Goal: Task Accomplishment & Management: Manage account settings

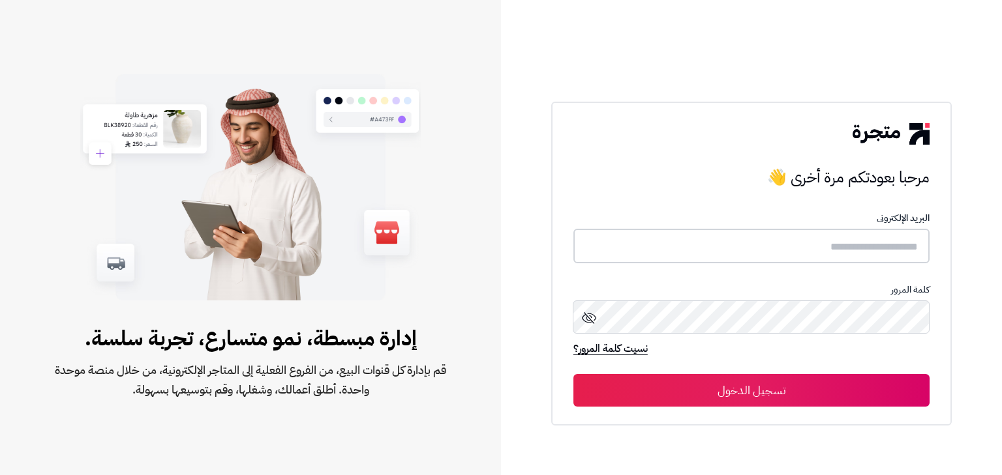
type input "*****"
drag, startPoint x: 0, startPoint y: 0, endPoint x: 604, endPoint y: 203, distance: 637.3
drag, startPoint x: 604, startPoint y: 203, endPoint x: 767, endPoint y: 400, distance: 255.2
click at [767, 400] on button "تسجيل الدخول" at bounding box center [751, 390] width 356 height 33
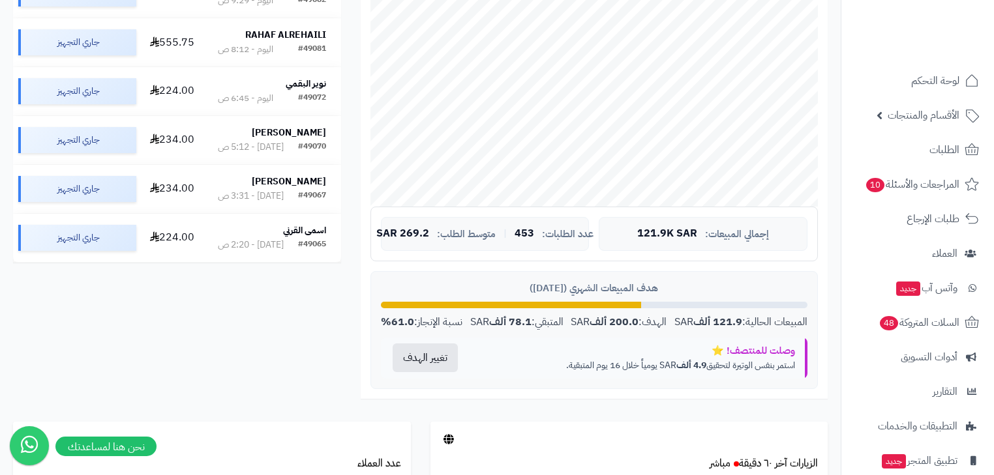
scroll to position [313, 0]
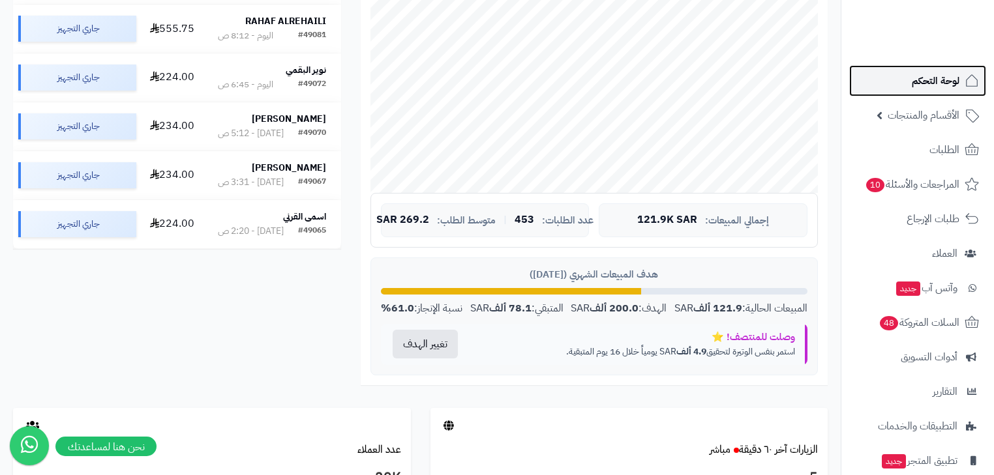
click at [896, 71] on link "لوحة التحكم" at bounding box center [917, 80] width 137 height 31
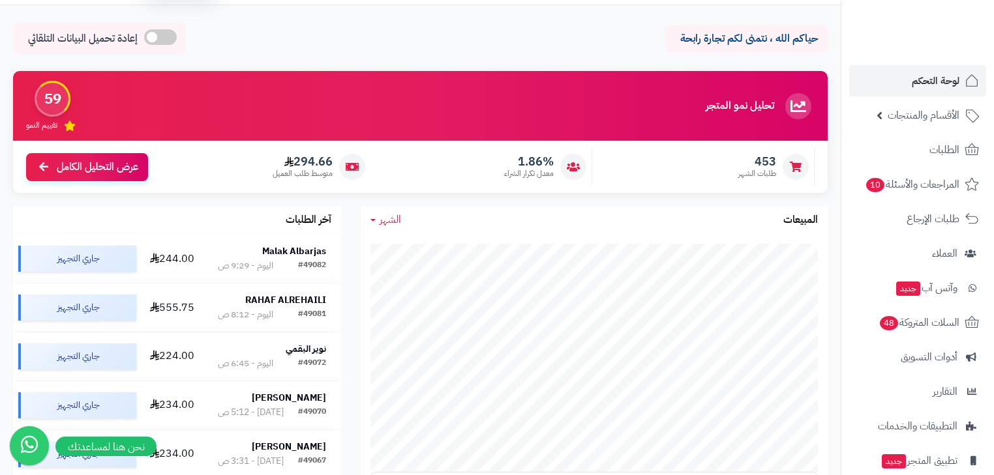
scroll to position [52, 0]
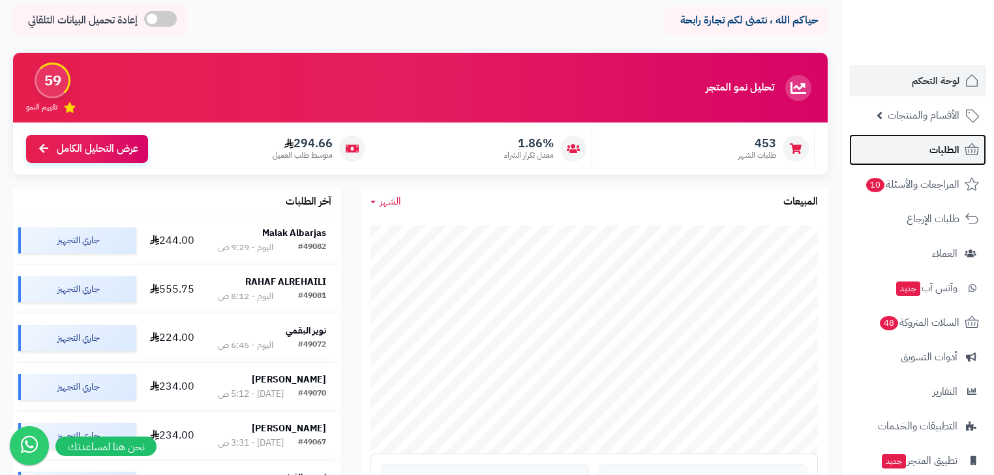
click at [959, 151] on link "الطلبات" at bounding box center [917, 149] width 137 height 31
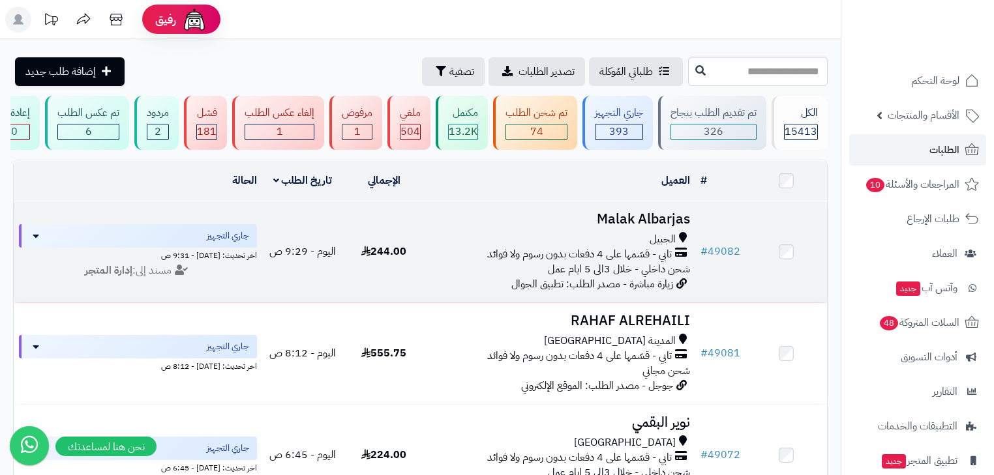
click at [626, 218] on h3 "Malak Albarjas" at bounding box center [560, 219] width 260 height 15
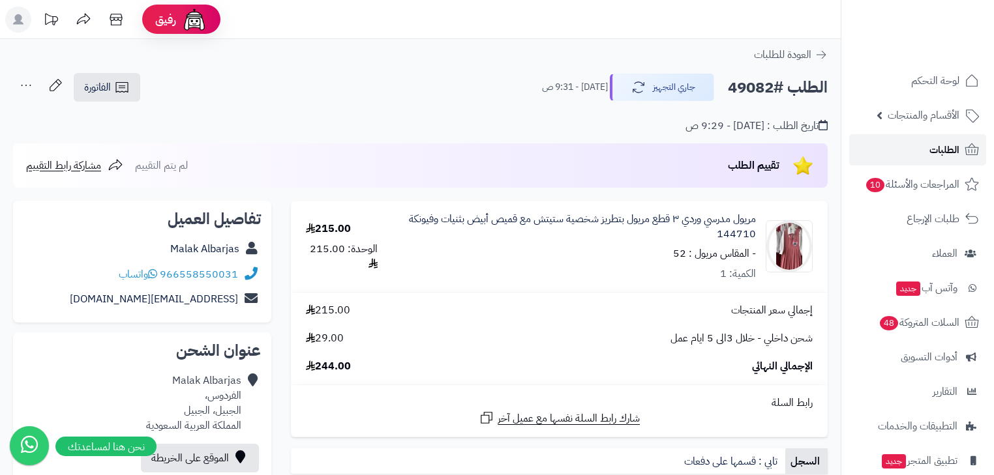
click at [926, 154] on link "الطلبات" at bounding box center [917, 149] width 137 height 31
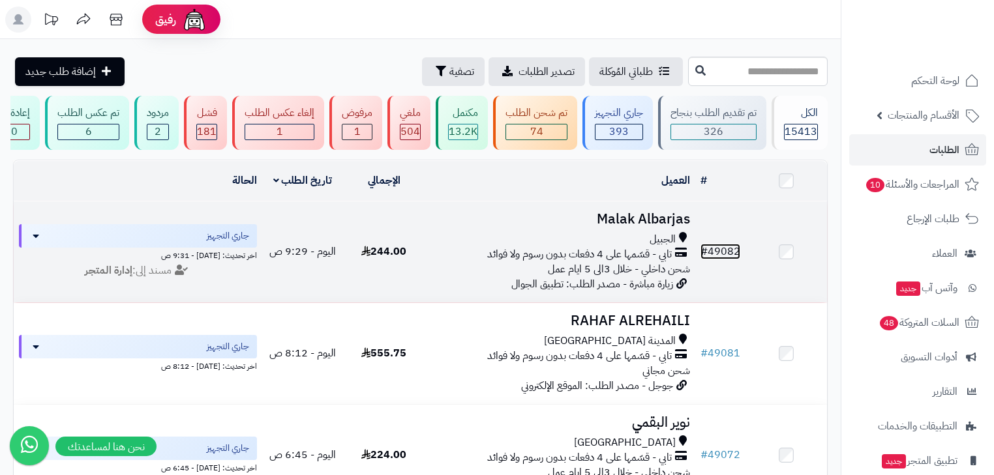
click at [720, 258] on link "# 49082" at bounding box center [721, 252] width 40 height 16
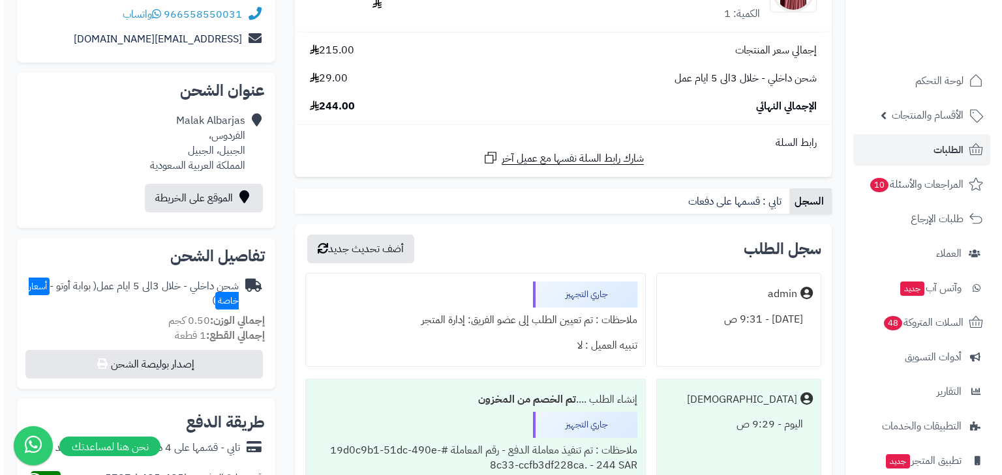
scroll to position [261, 0]
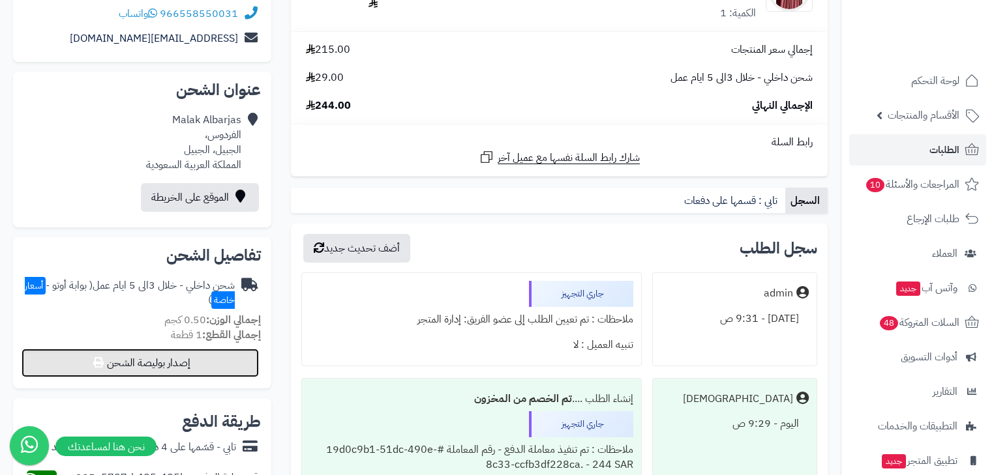
click at [147, 372] on button "إصدار بوليصة الشحن" at bounding box center [140, 363] width 237 height 29
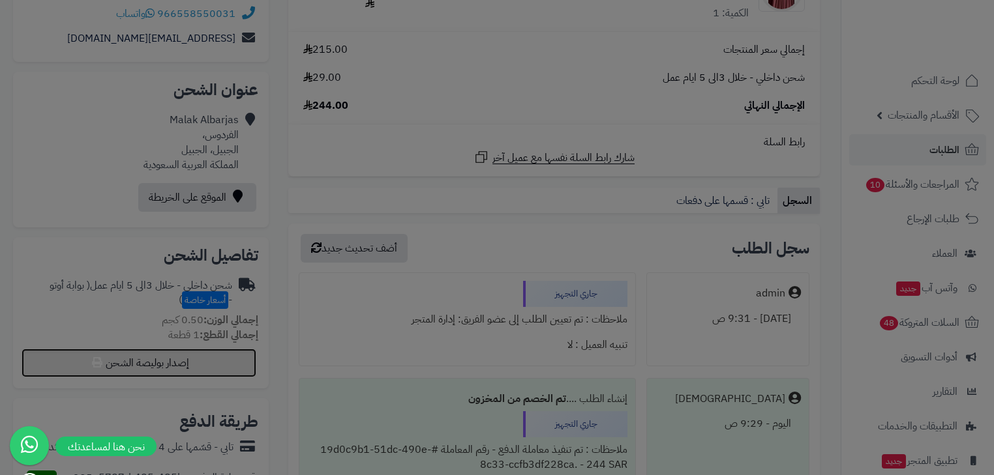
select select "***"
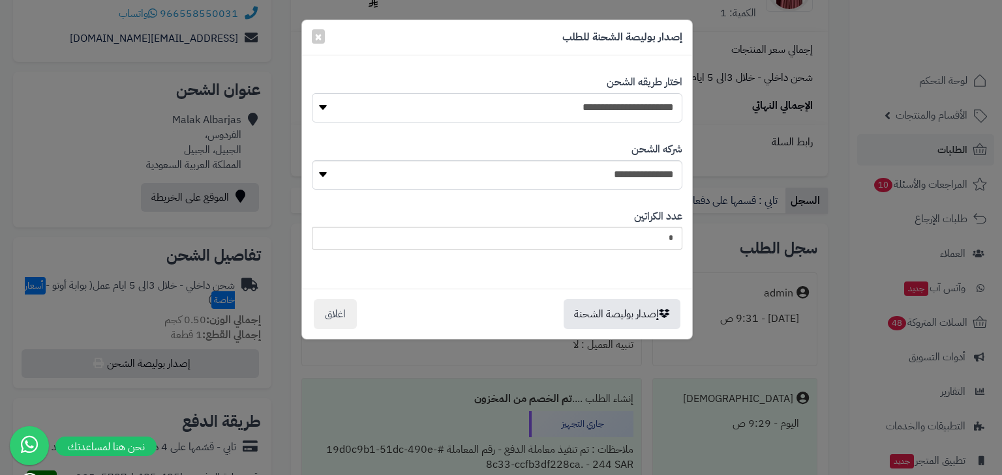
click at [578, 113] on select "**********" at bounding box center [497, 107] width 370 height 29
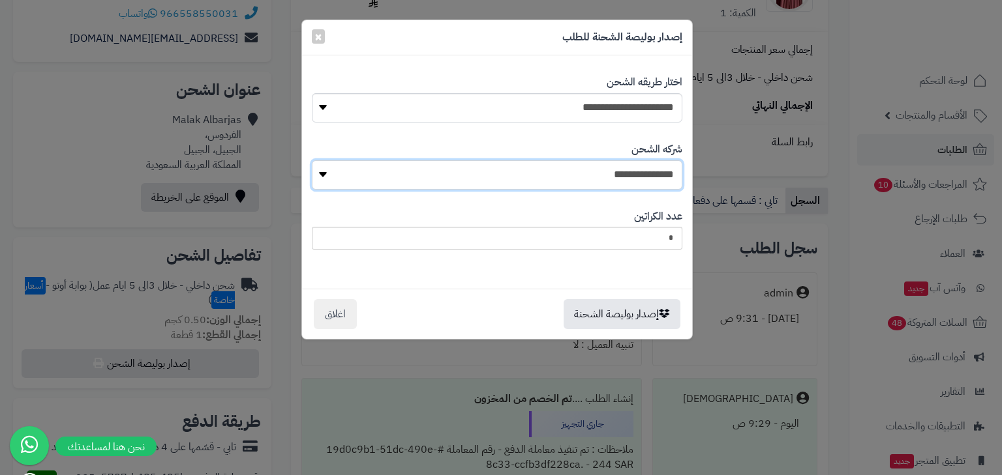
click at [569, 185] on select "**********" at bounding box center [497, 174] width 370 height 29
click at [612, 166] on select "**********" at bounding box center [497, 174] width 370 height 29
select select "****"
click at [315, 160] on select "**********" at bounding box center [497, 174] width 370 height 29
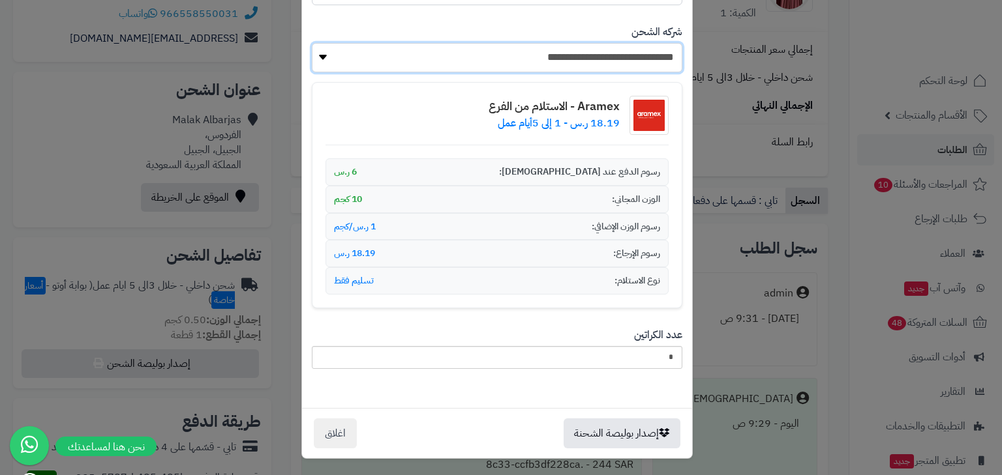
scroll to position [118, 0]
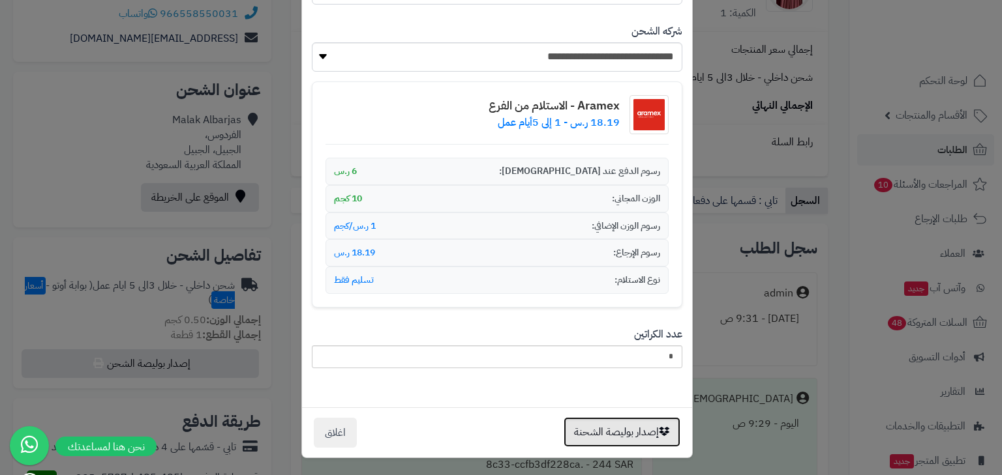
click at [624, 434] on button "إصدار بوليصة الشحنة" at bounding box center [622, 432] width 117 height 30
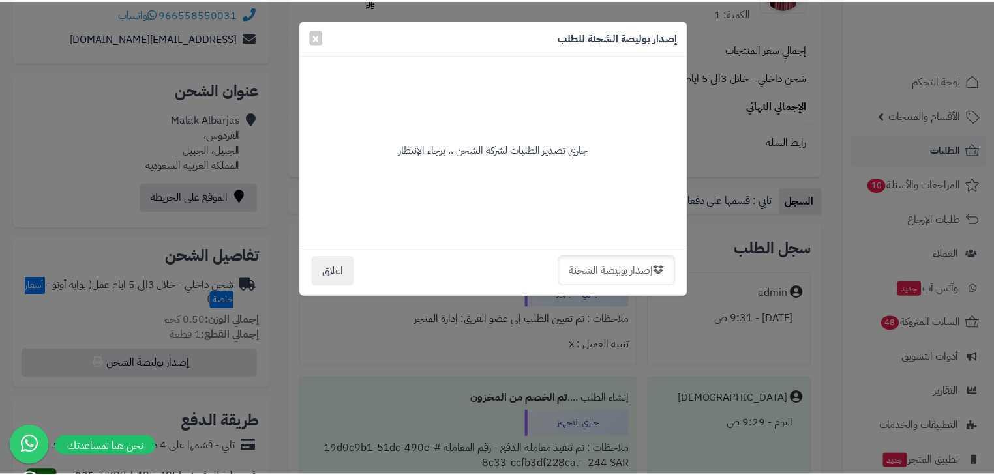
scroll to position [0, 0]
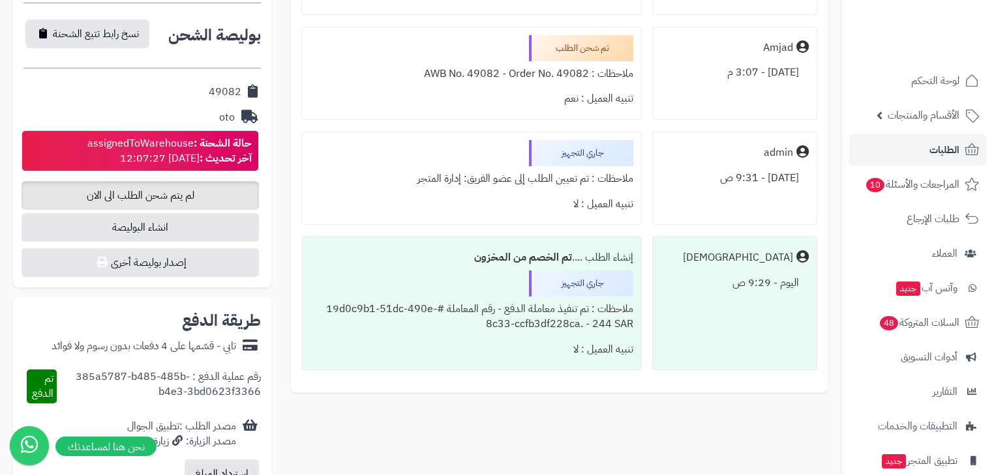
scroll to position [425, 0]
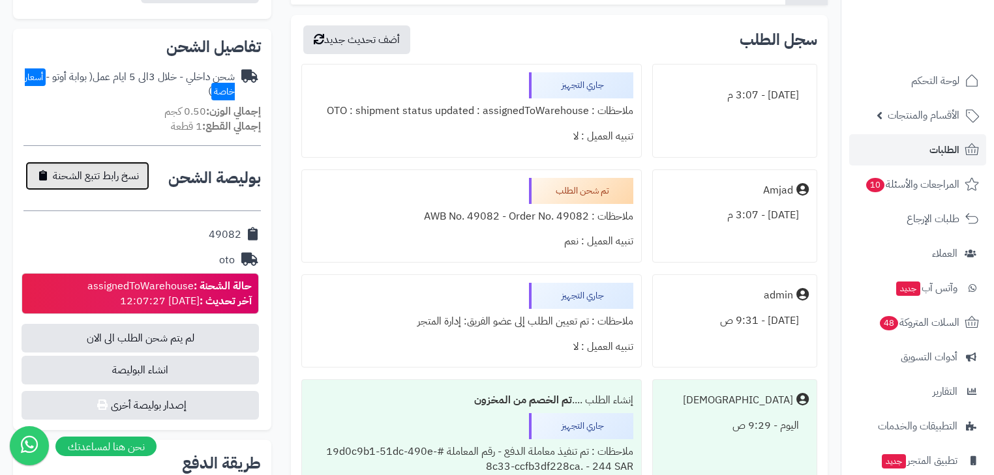
click at [115, 179] on span "نسخ رابط تتبع الشحنة" at bounding box center [96, 176] width 86 height 16
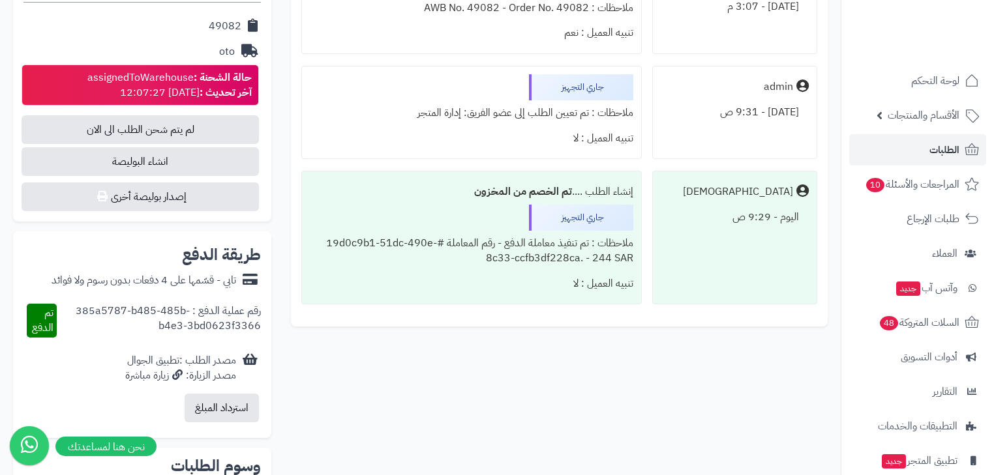
scroll to position [630, 0]
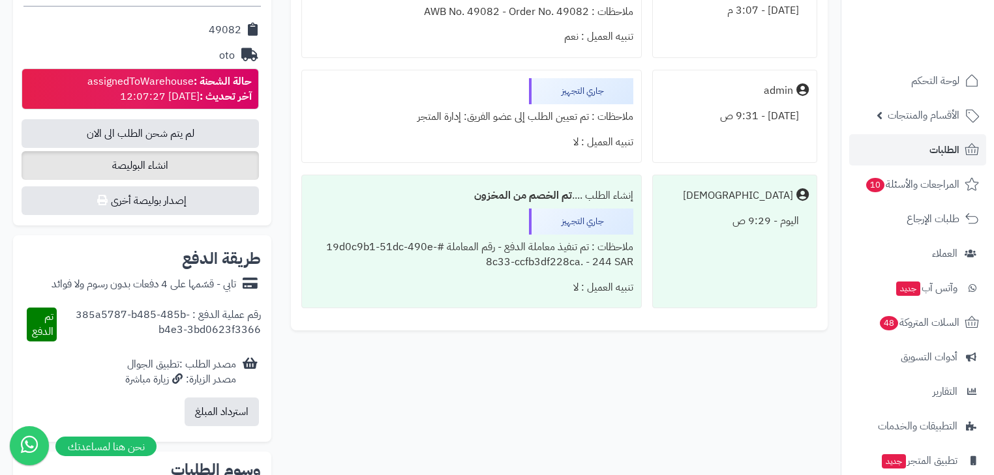
click at [139, 163] on span "انشاء البوليصة" at bounding box center [140, 165] width 237 height 29
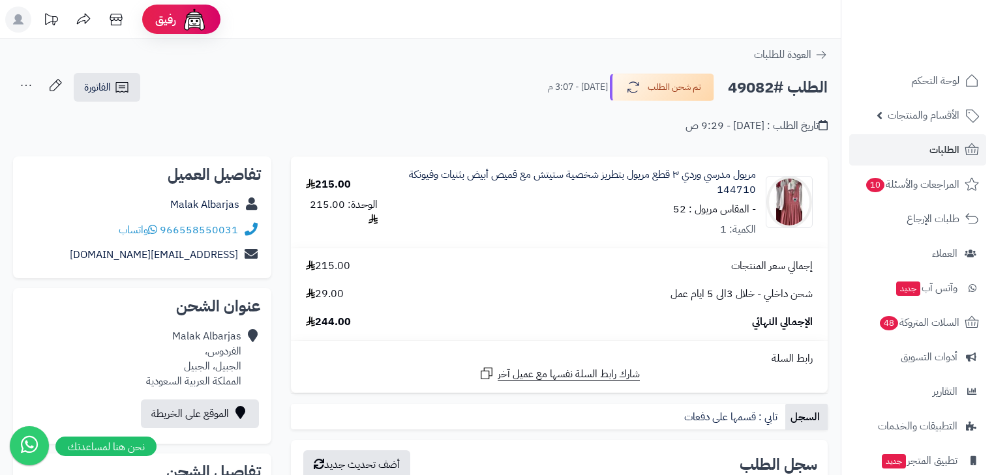
scroll to position [630, 0]
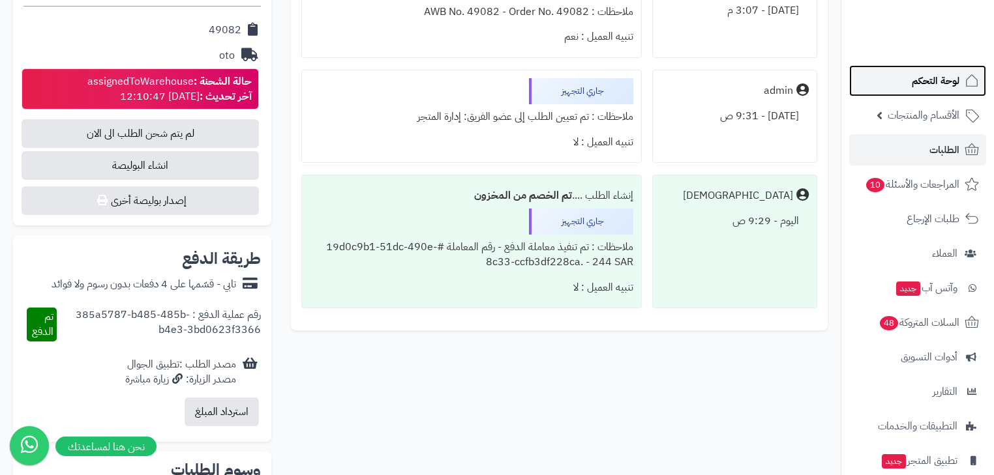
click at [927, 72] on span "لوحة التحكم" at bounding box center [936, 81] width 48 height 18
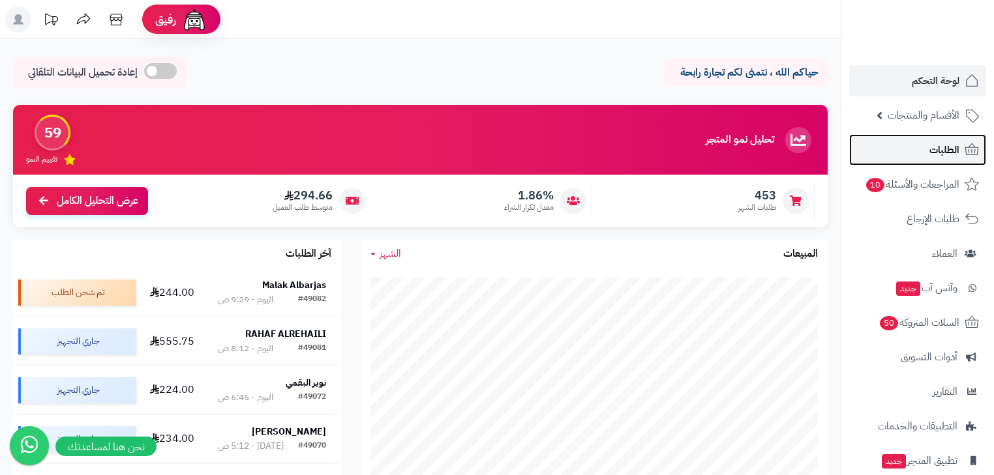
click at [944, 148] on span "الطلبات" at bounding box center [944, 150] width 30 height 18
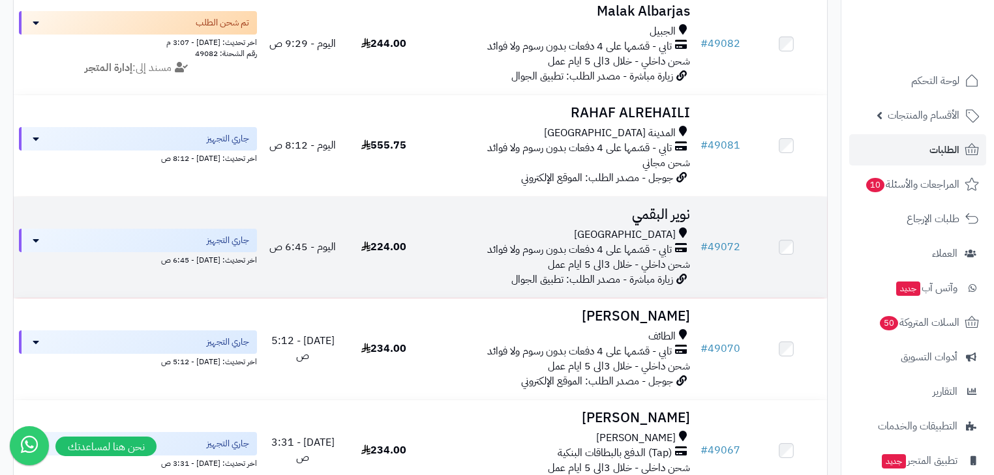
scroll to position [209, 0]
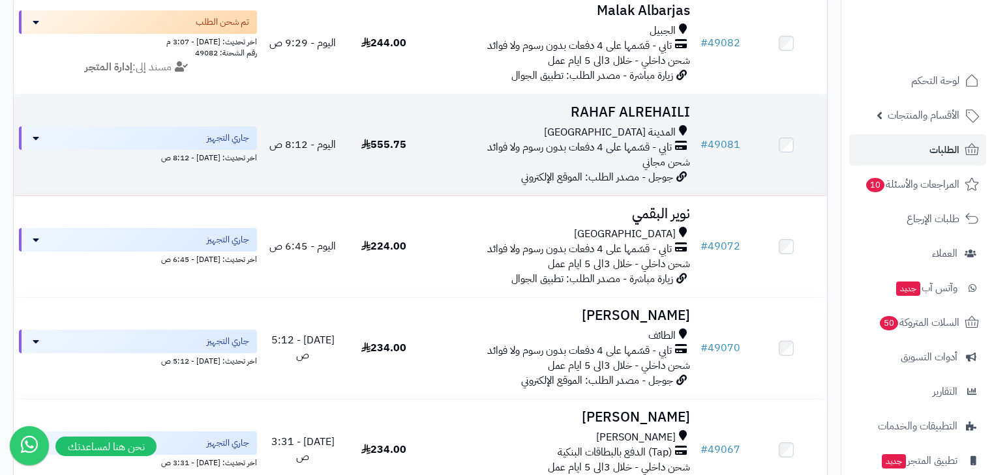
click at [620, 118] on h3 "RAHAF ALREHAILI" at bounding box center [560, 112] width 260 height 15
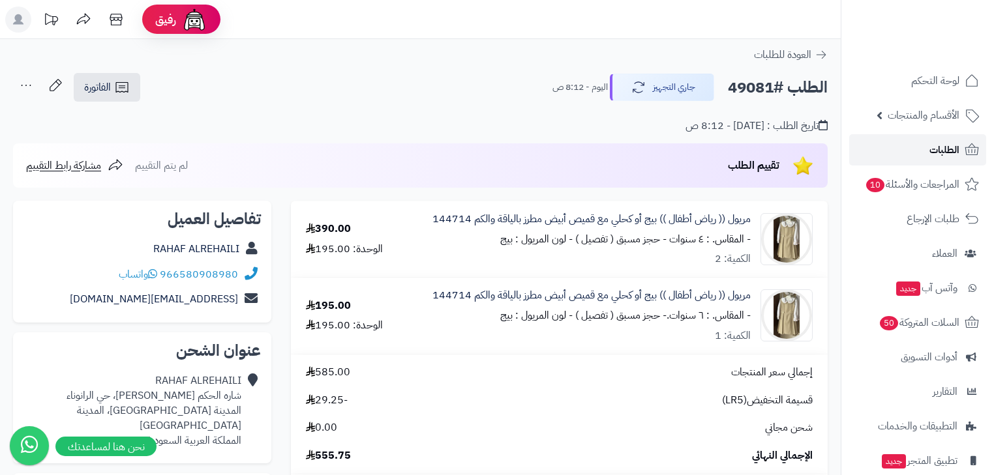
click at [908, 147] on link "الطلبات" at bounding box center [917, 149] width 137 height 31
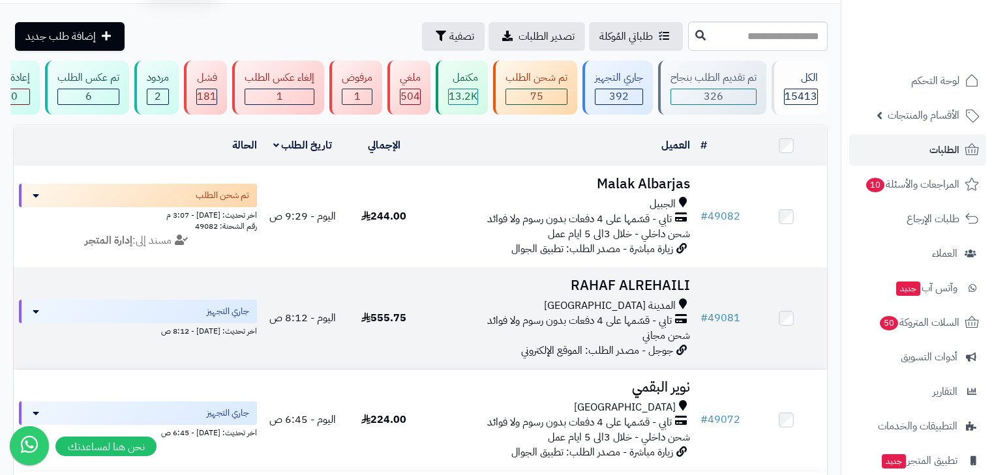
scroll to position [104, 0]
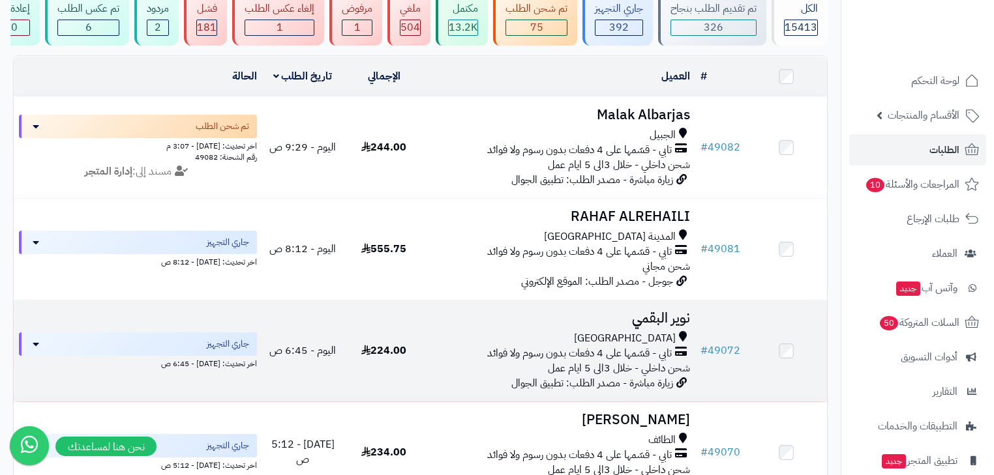
click at [654, 322] on h3 "نوير البقمي" at bounding box center [560, 318] width 260 height 15
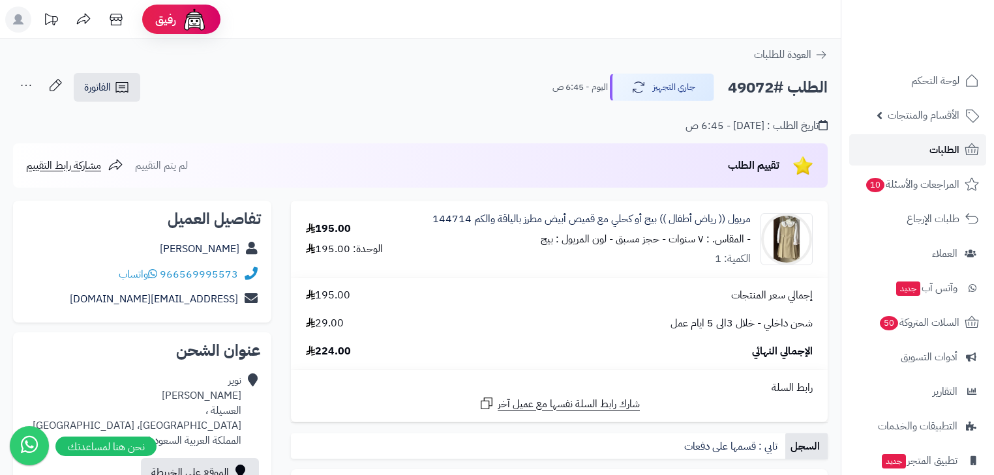
click at [930, 153] on span "الطلبات" at bounding box center [944, 150] width 30 height 18
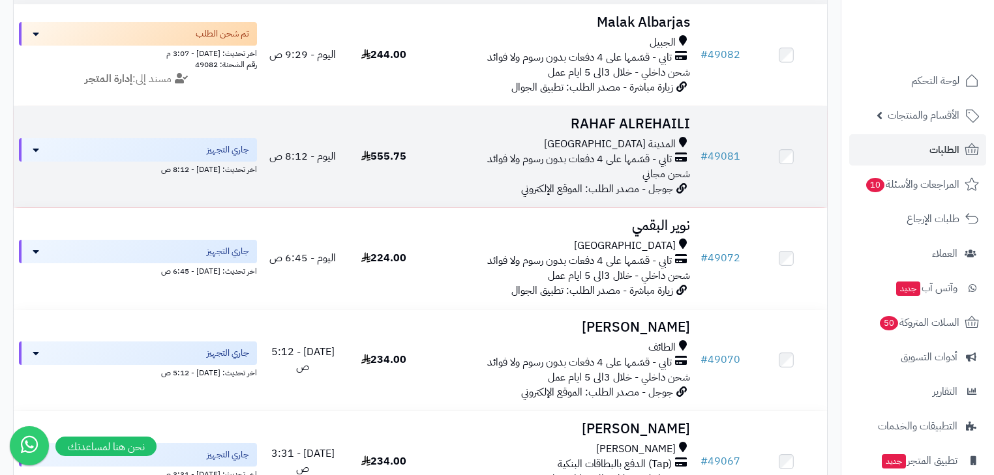
scroll to position [209, 0]
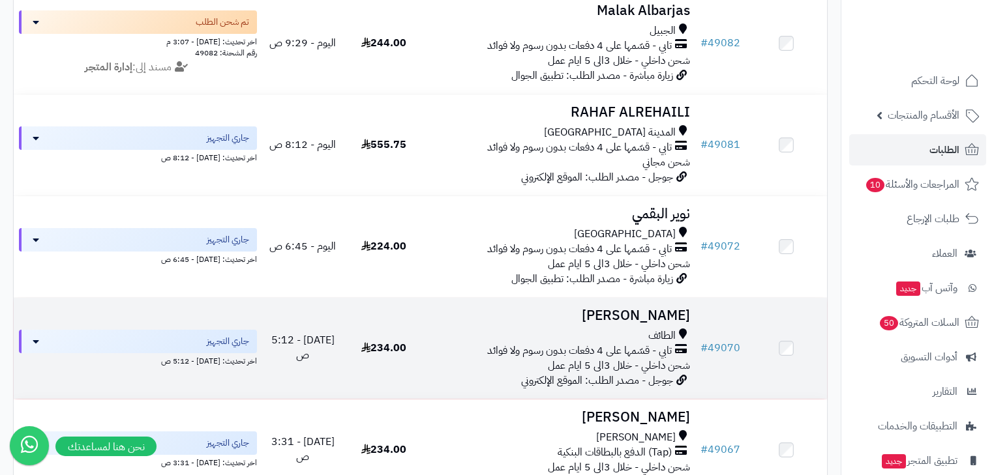
click at [684, 340] on icon at bounding box center [683, 336] width 8 height 15
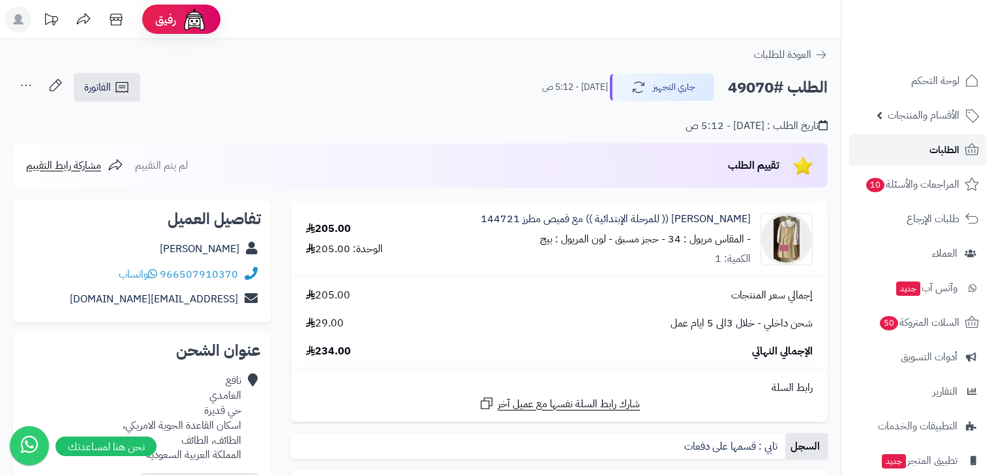
click at [951, 143] on span "الطلبات" at bounding box center [944, 150] width 30 height 18
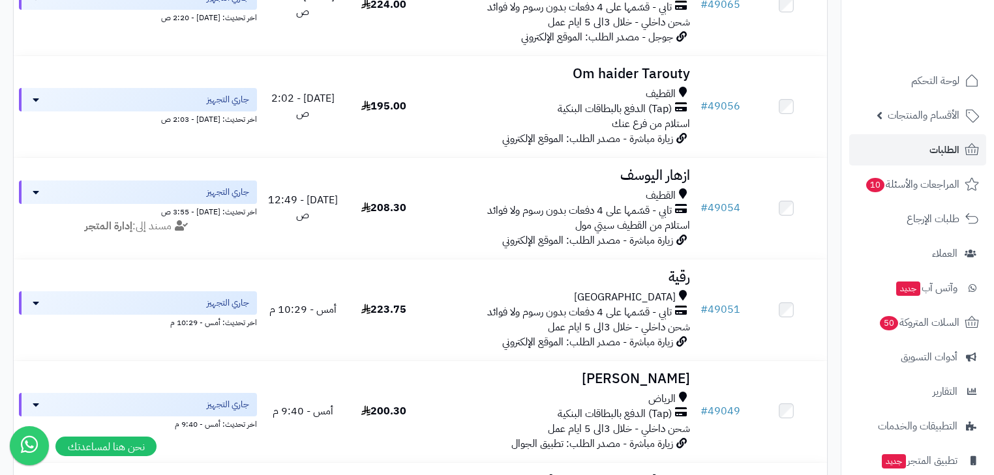
scroll to position [783, 0]
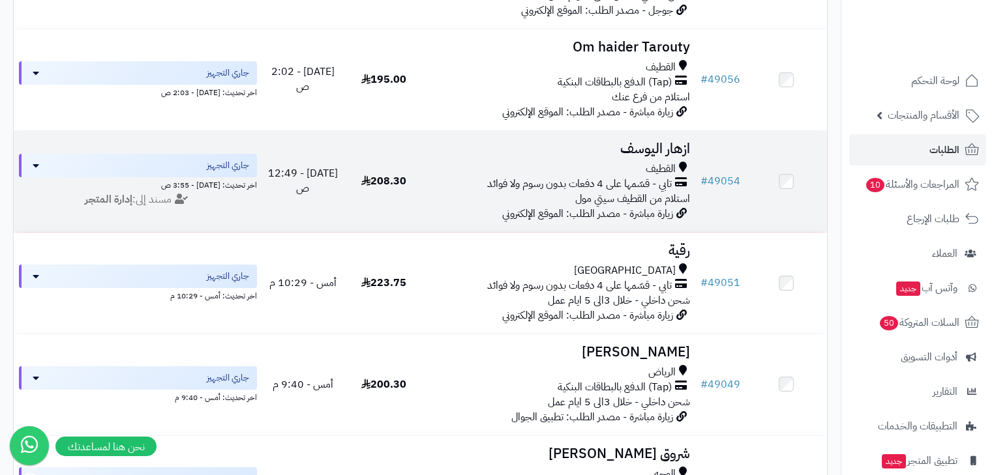
click at [618, 154] on h3 "ازهار اليوسف" at bounding box center [560, 149] width 260 height 15
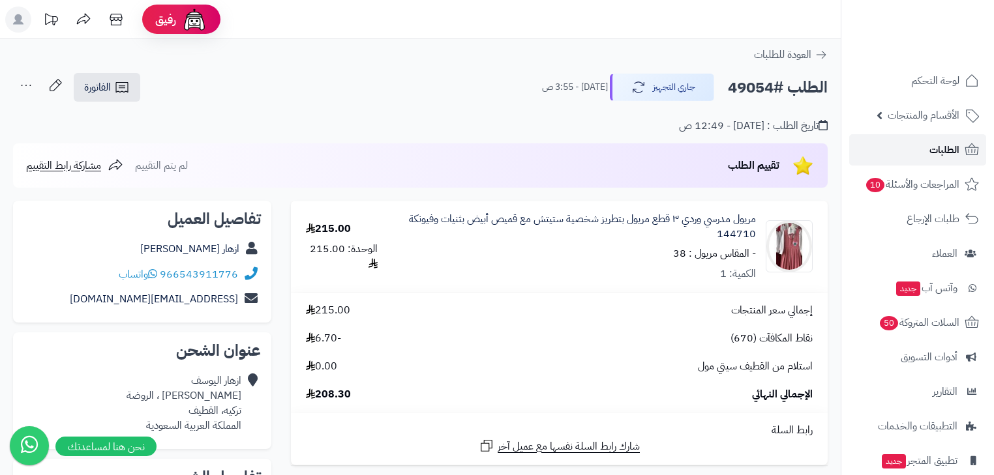
click at [896, 151] on link "الطلبات" at bounding box center [917, 149] width 137 height 31
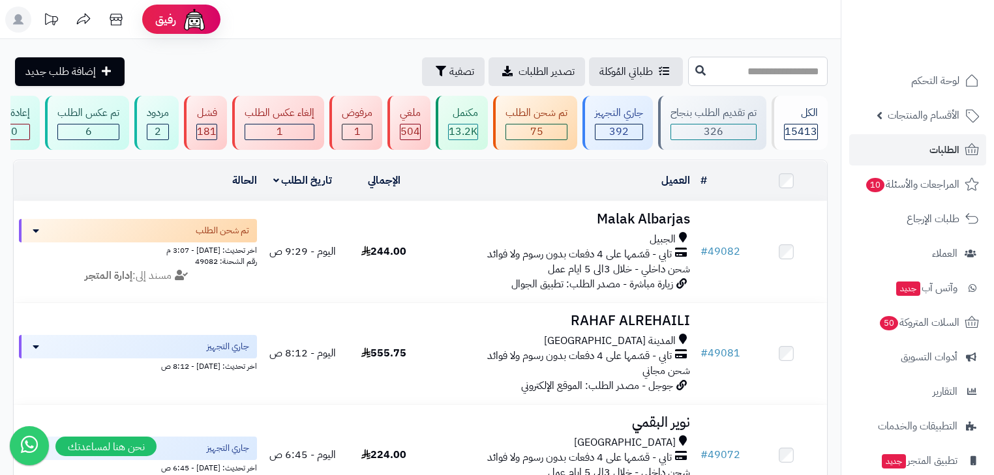
click at [734, 77] on input "text" at bounding box center [758, 71] width 140 height 29
type input "*****"
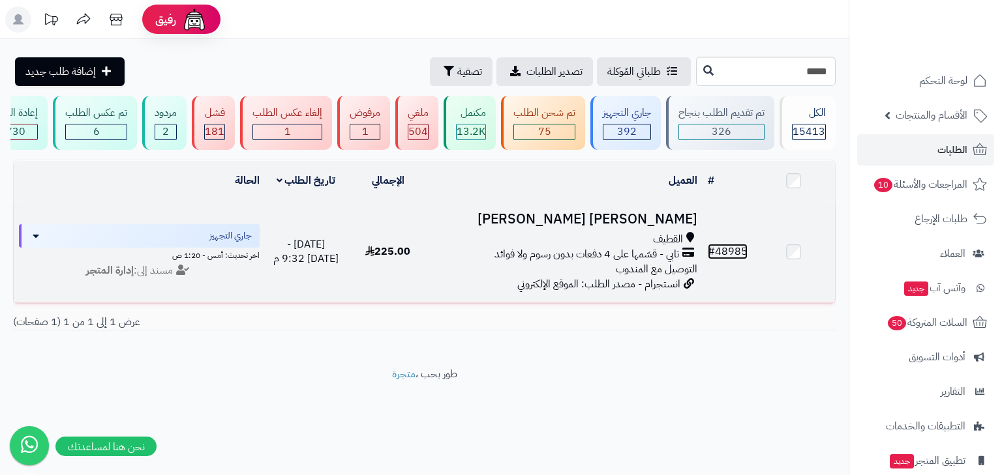
click at [741, 258] on link "# 48985" at bounding box center [728, 252] width 40 height 16
